Goal: Information Seeking & Learning: Learn about a topic

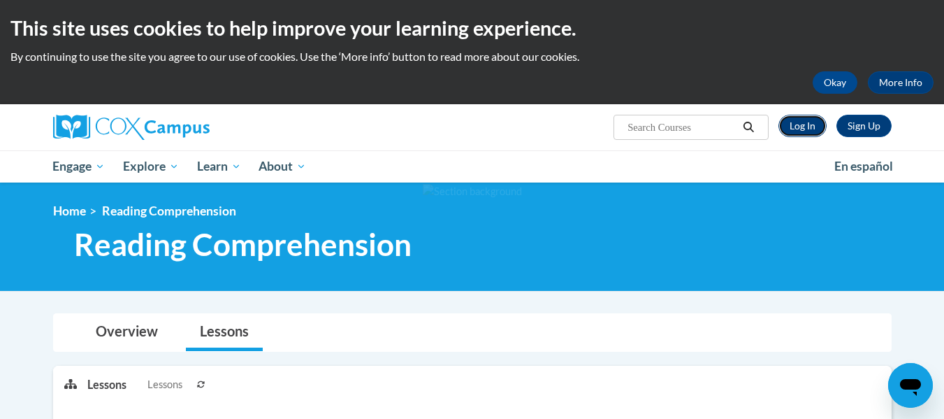
click at [799, 131] on link "Log In" at bounding box center [802, 126] width 48 height 22
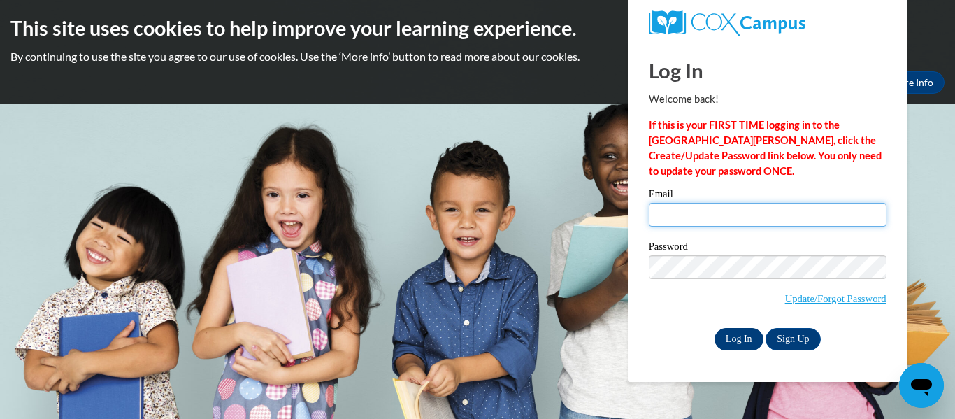
type input "olenican@wauwatosa.k12.wi.us"
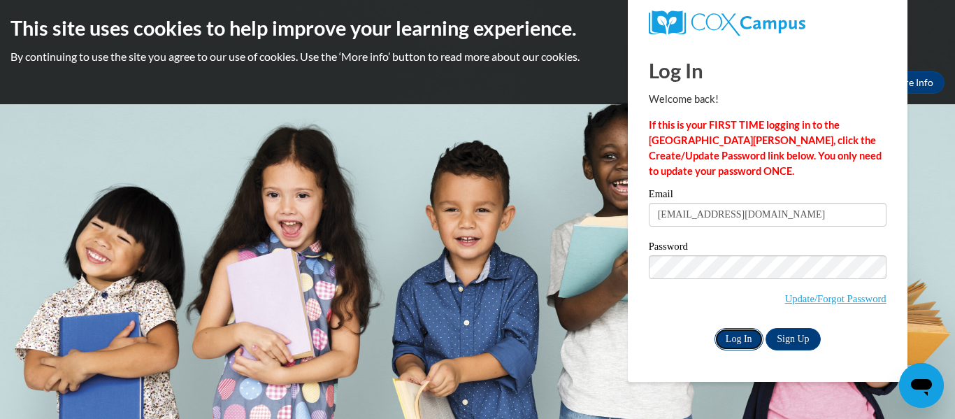
click at [746, 333] on input "Log In" at bounding box center [738, 339] width 49 height 22
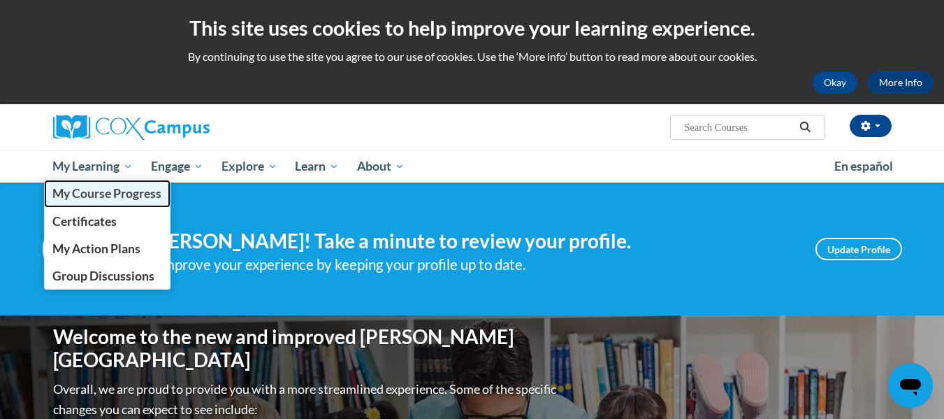
click at [119, 186] on span "My Course Progress" at bounding box center [106, 193] width 109 height 15
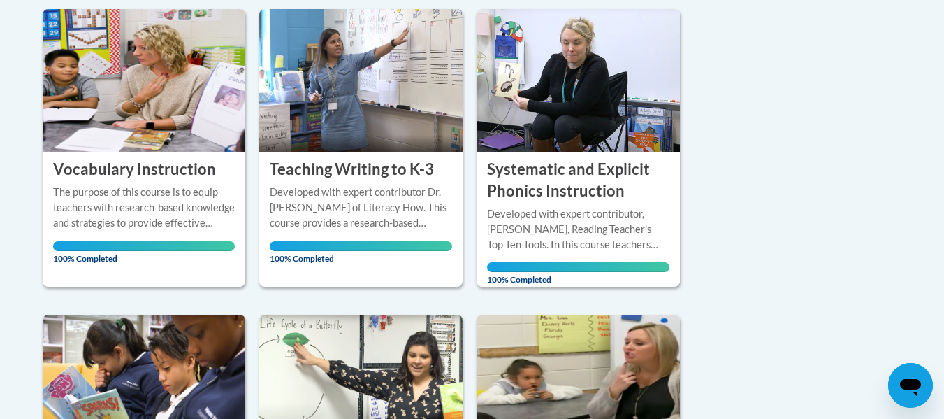
scroll to position [699, 0]
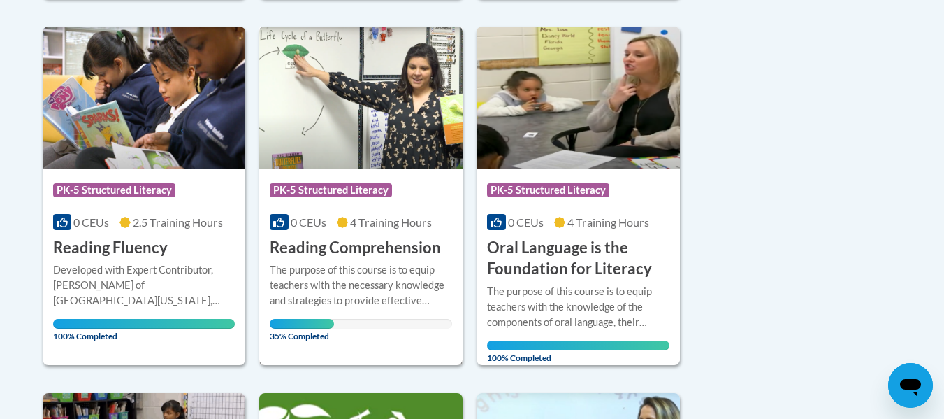
click at [383, 267] on div "The purpose of this course is to equip teachers with the necessary knowledge an…" at bounding box center [361, 285] width 182 height 46
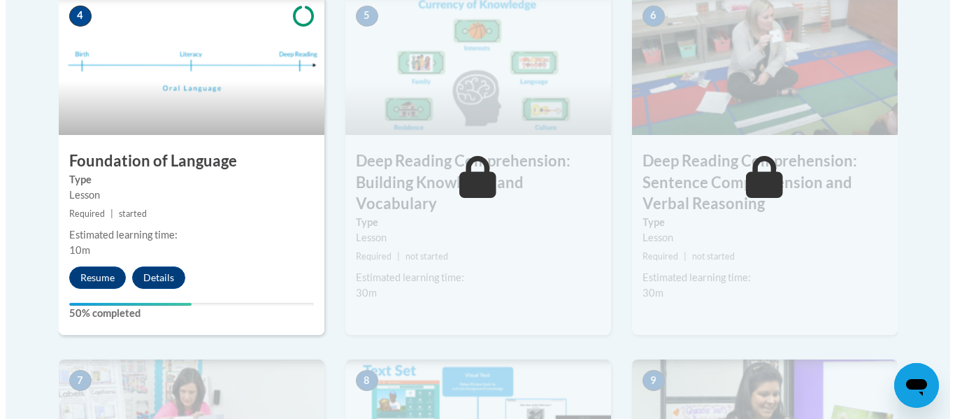
scroll to position [908, 0]
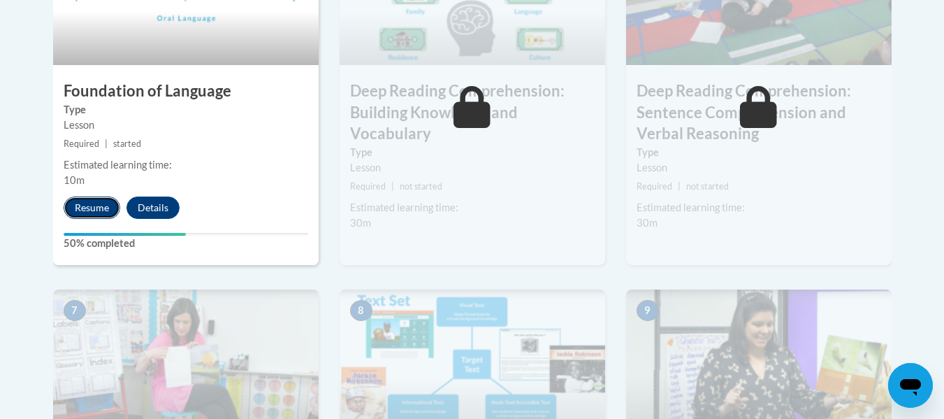
click at [99, 199] on button "Resume" at bounding box center [92, 207] width 57 height 22
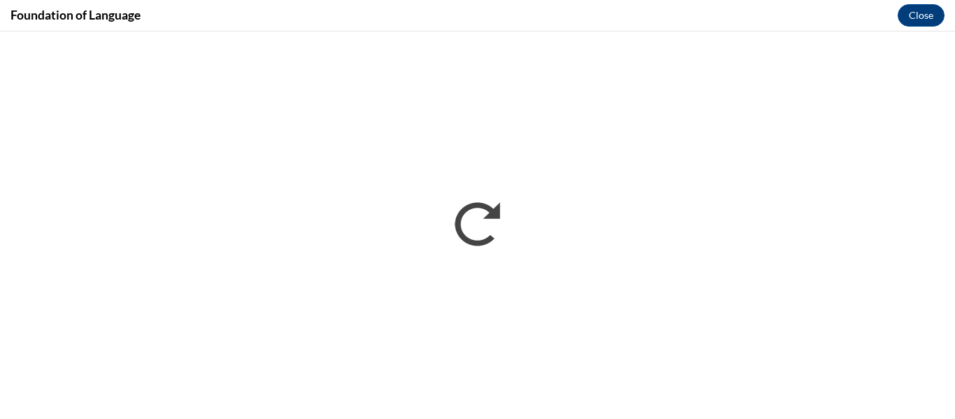
scroll to position [0, 0]
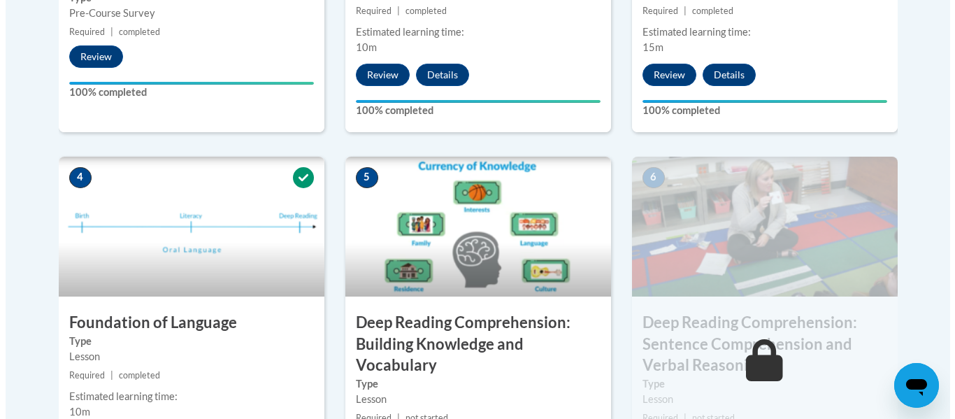
scroll to position [887, 0]
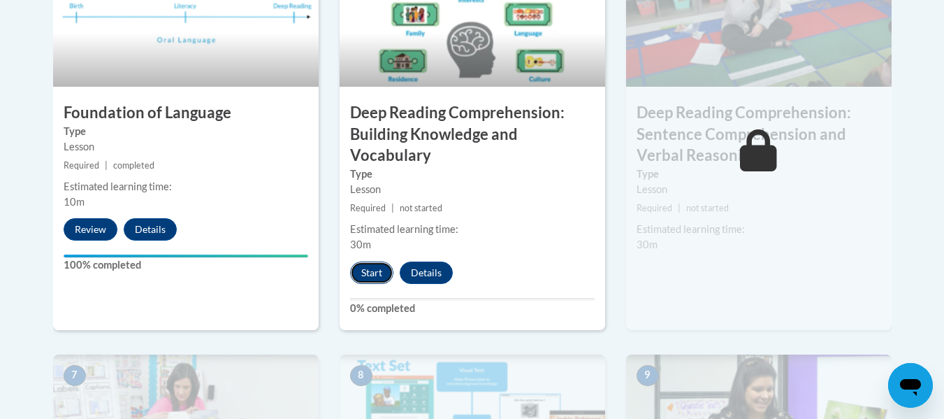
click at [380, 266] on button "Start" at bounding box center [371, 272] width 43 height 22
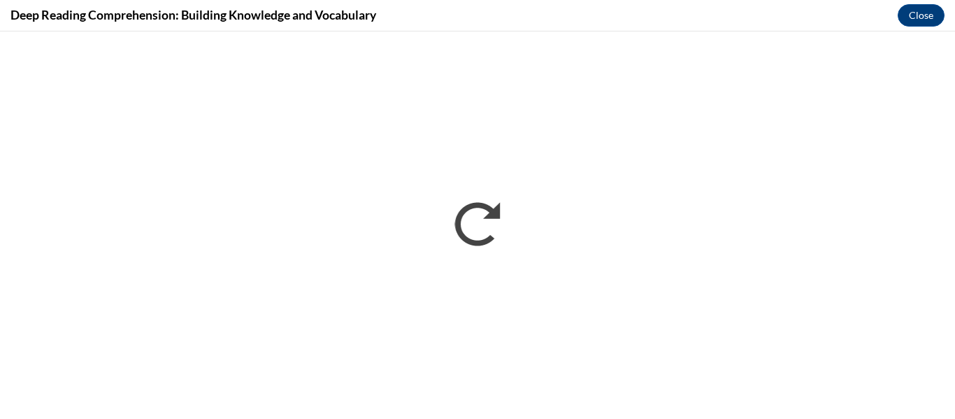
scroll to position [0, 0]
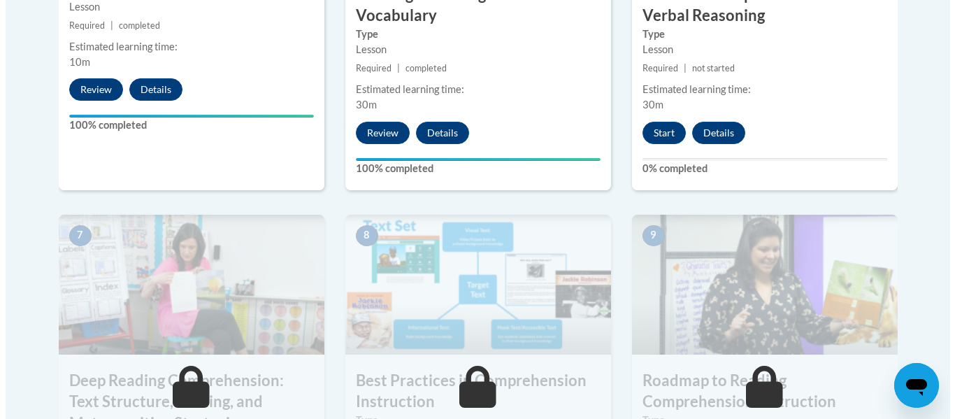
scroll to position [887, 0]
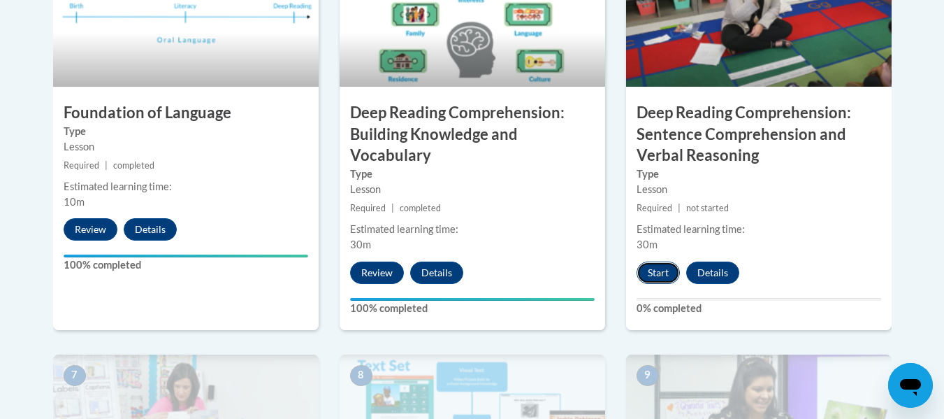
click at [646, 268] on button "Start" at bounding box center [658, 272] width 43 height 22
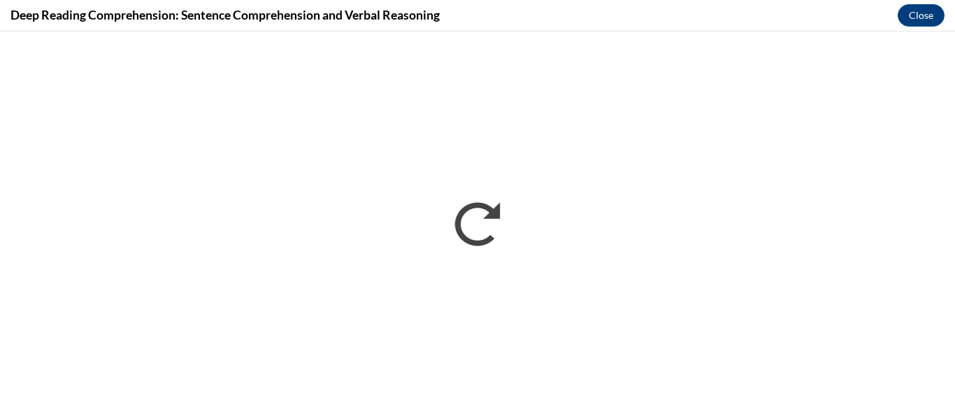
scroll to position [0, 0]
